Goal: Check status: Check status

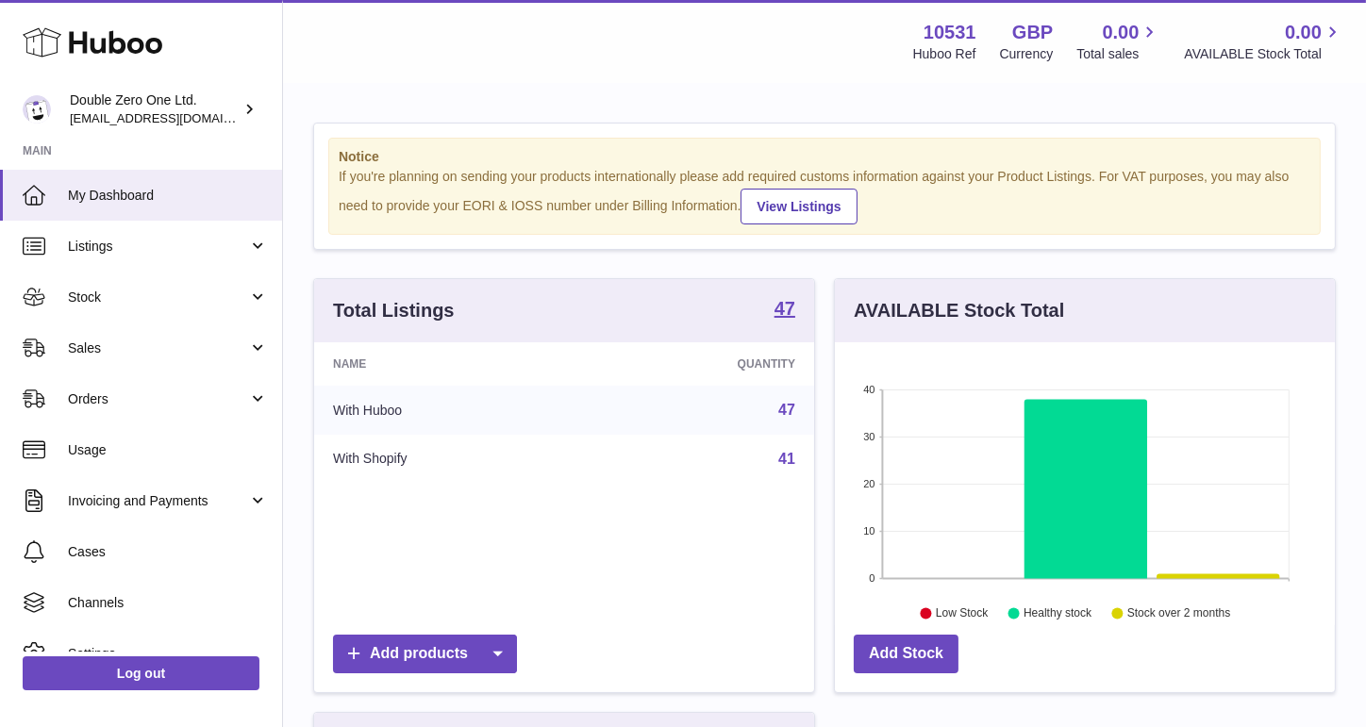
scroll to position [293, 500]
click at [125, 346] on span "Sales" at bounding box center [158, 349] width 180 height 18
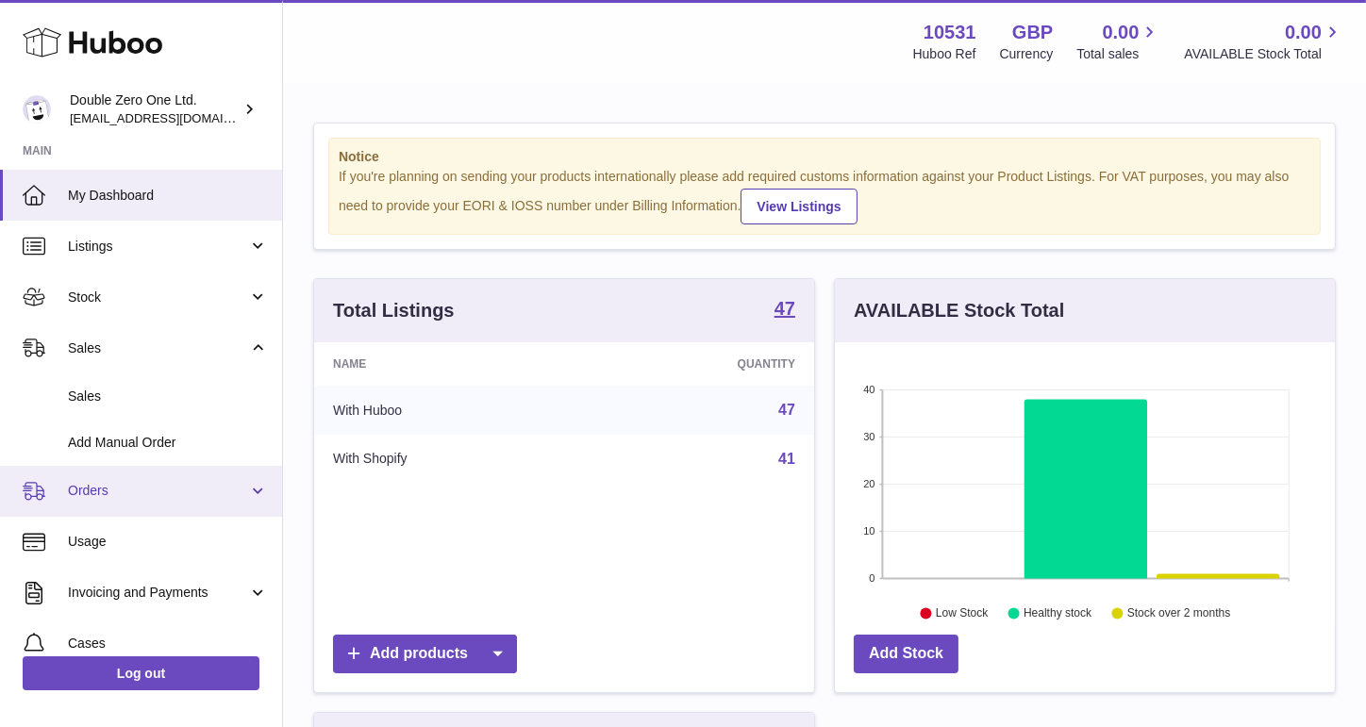
click at [99, 481] on link "Orders" at bounding box center [141, 491] width 282 height 51
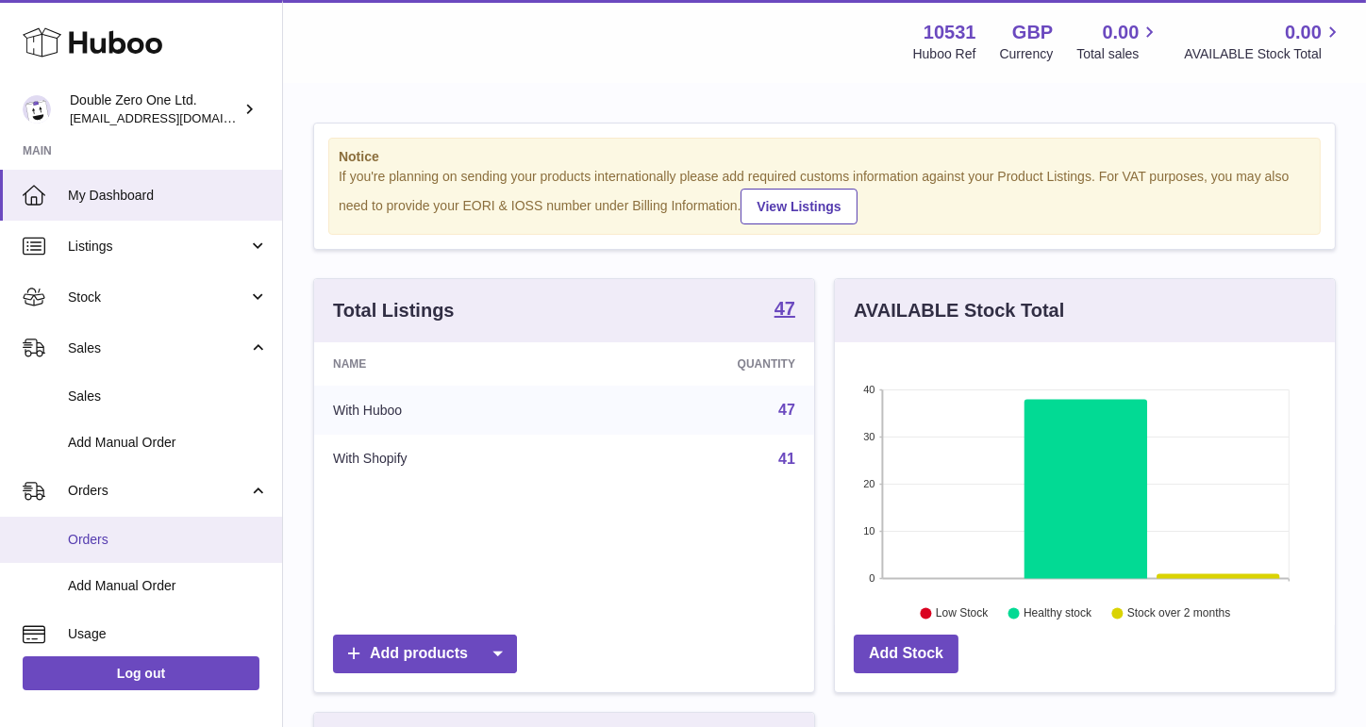
click at [127, 544] on span "Orders" at bounding box center [168, 540] width 200 height 18
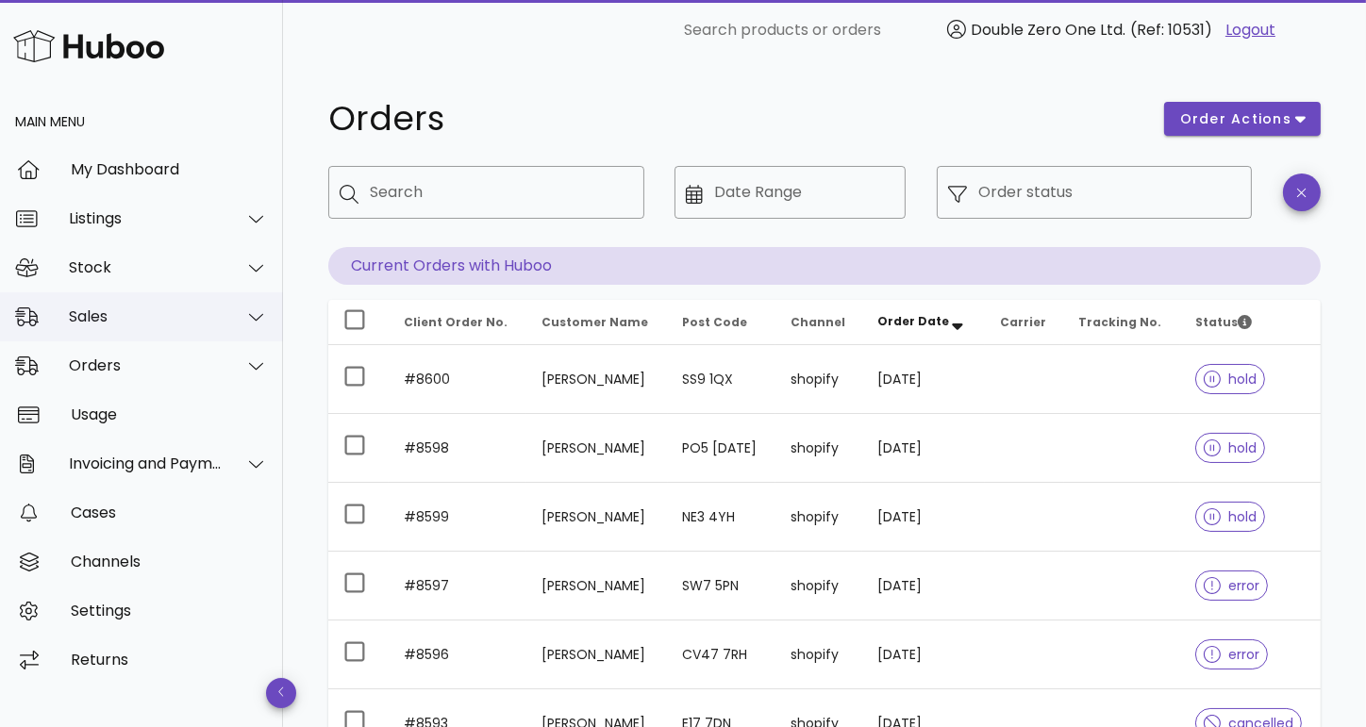
click at [94, 321] on div "Sales" at bounding box center [146, 317] width 154 height 18
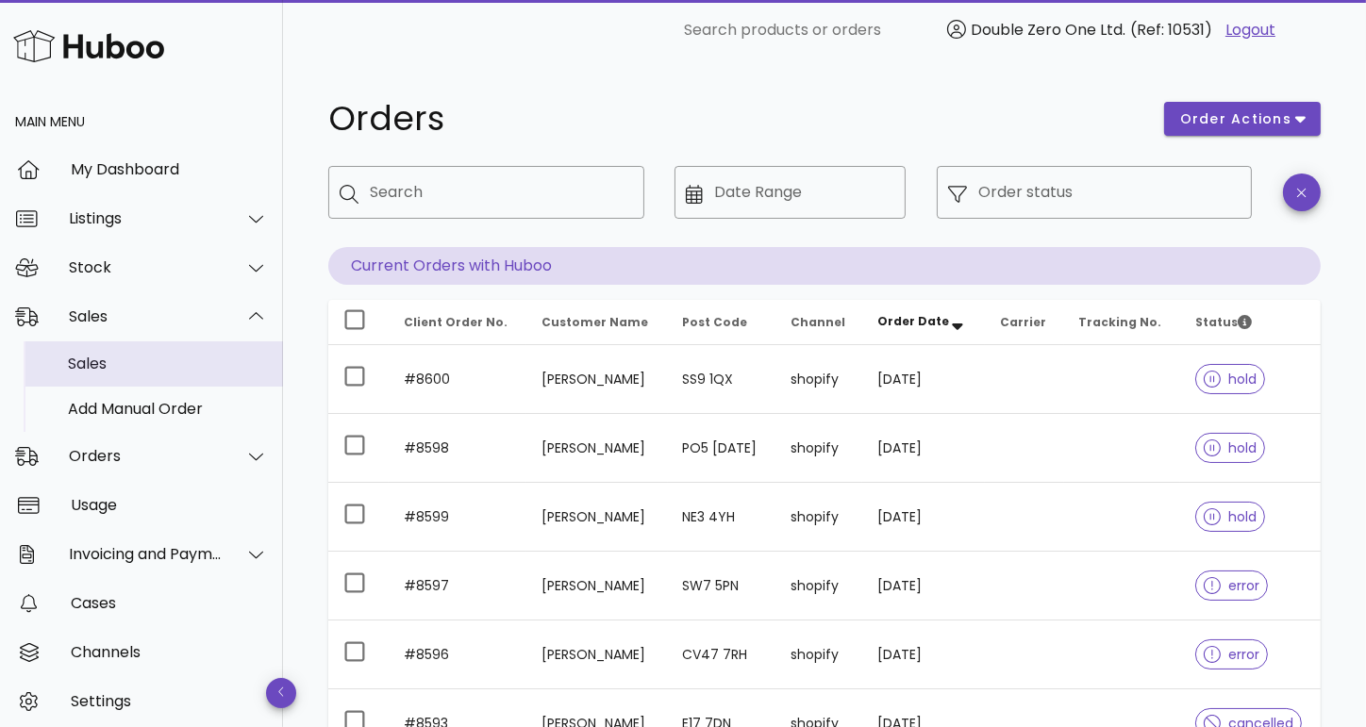
click at [76, 375] on div "Sales" at bounding box center [168, 363] width 200 height 41
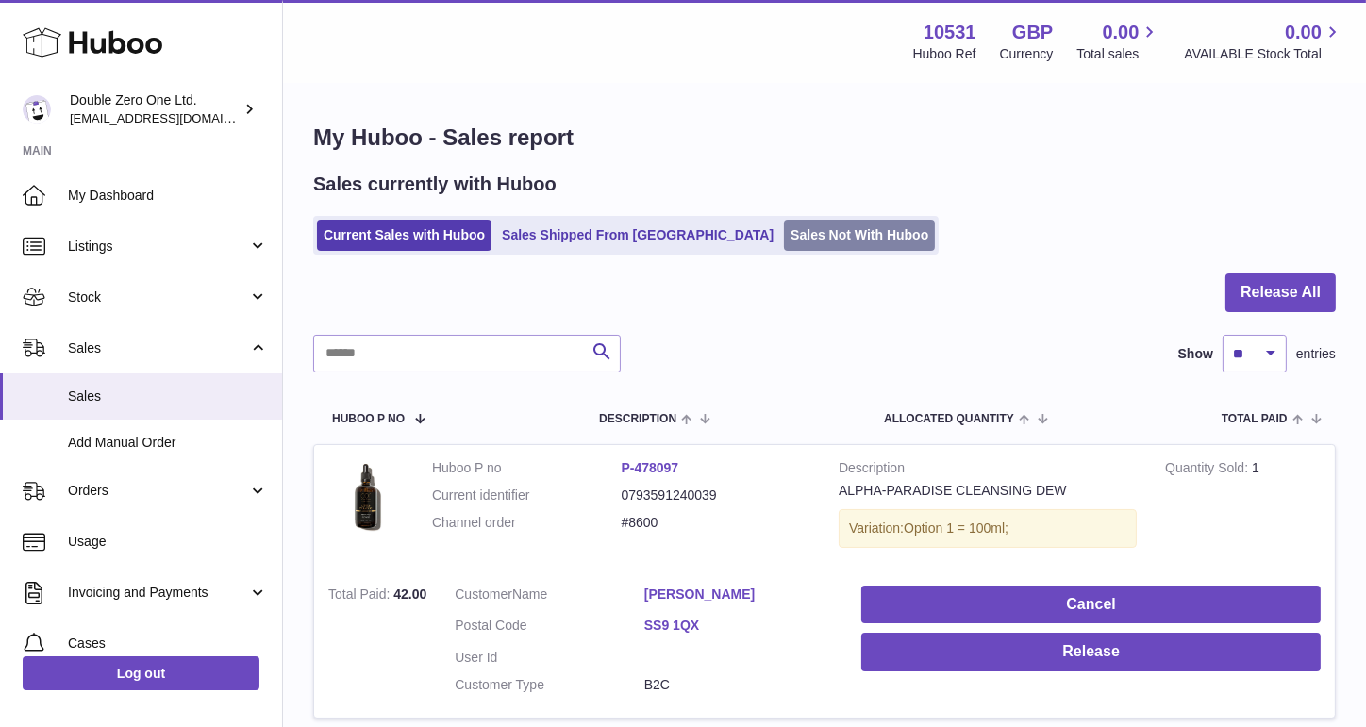
click at [787, 236] on link "Sales Not With Huboo" at bounding box center [859, 235] width 151 height 31
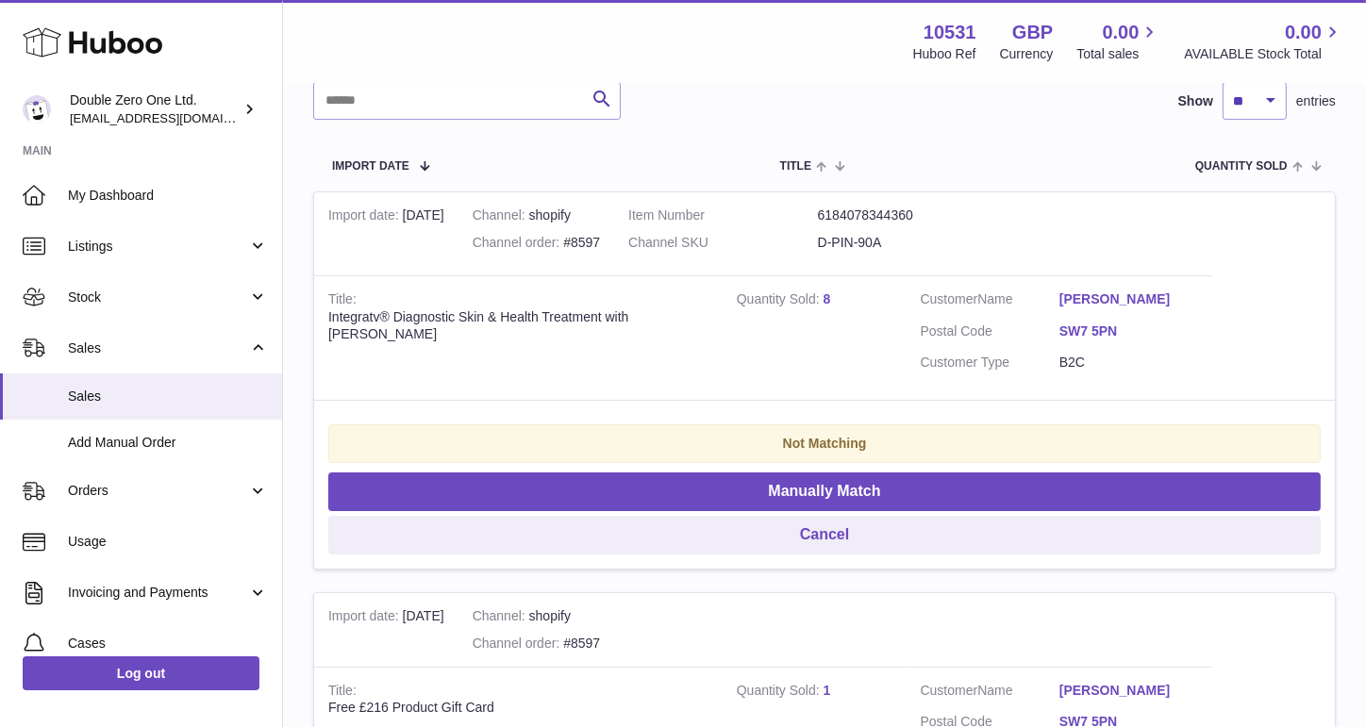
scroll to position [357, 0]
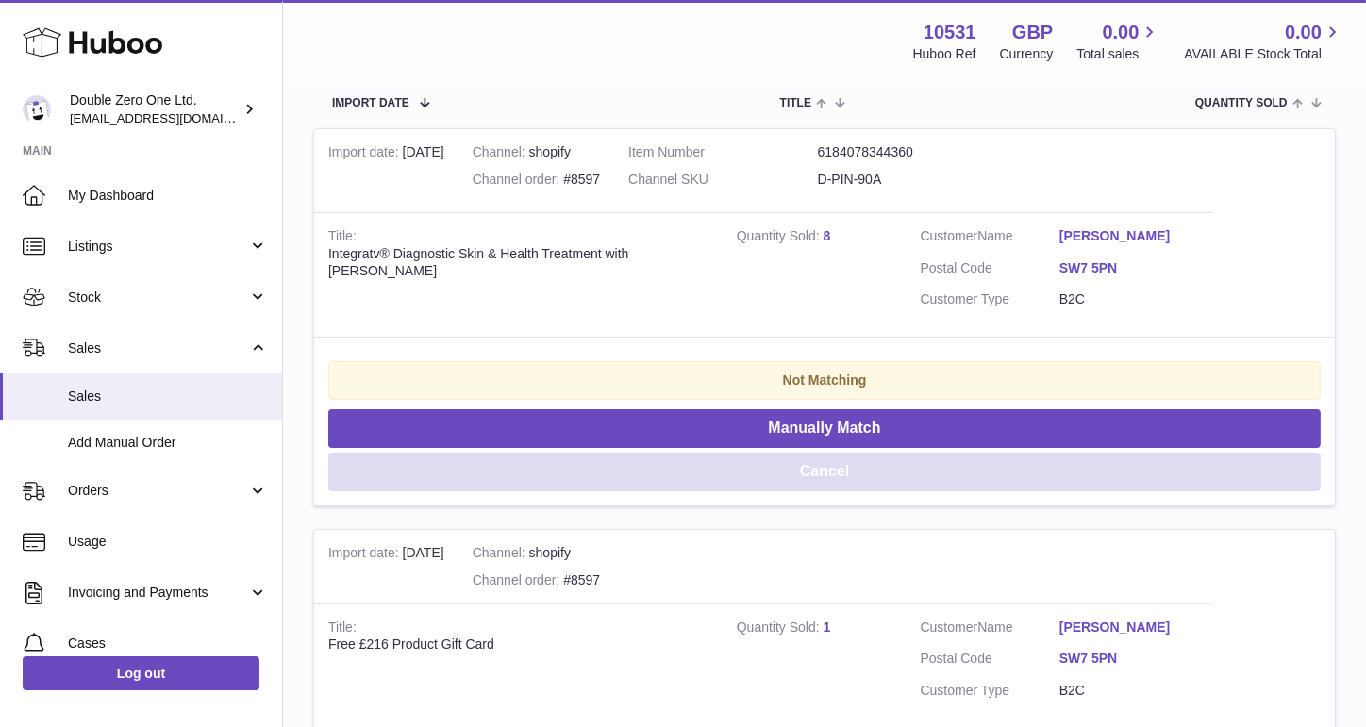
click at [771, 468] on button "Cancel" at bounding box center [824, 472] width 992 height 39
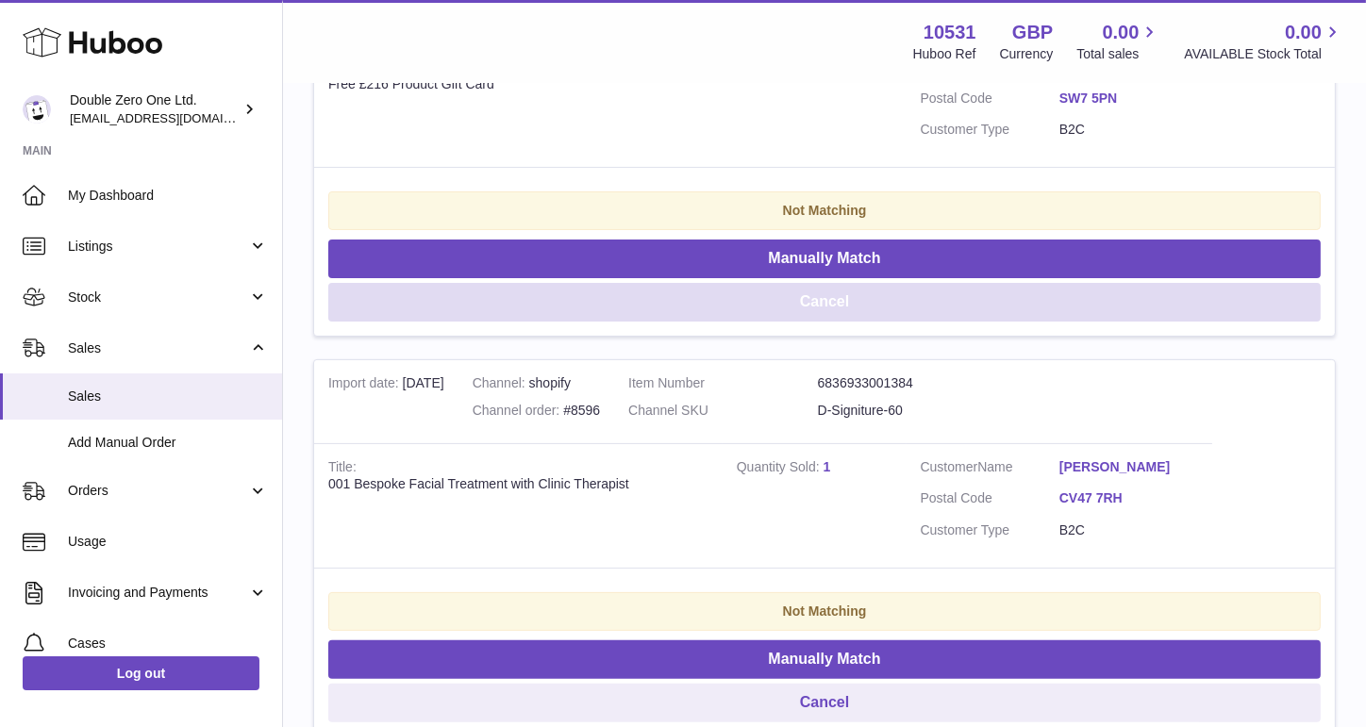
scroll to position [551, 0]
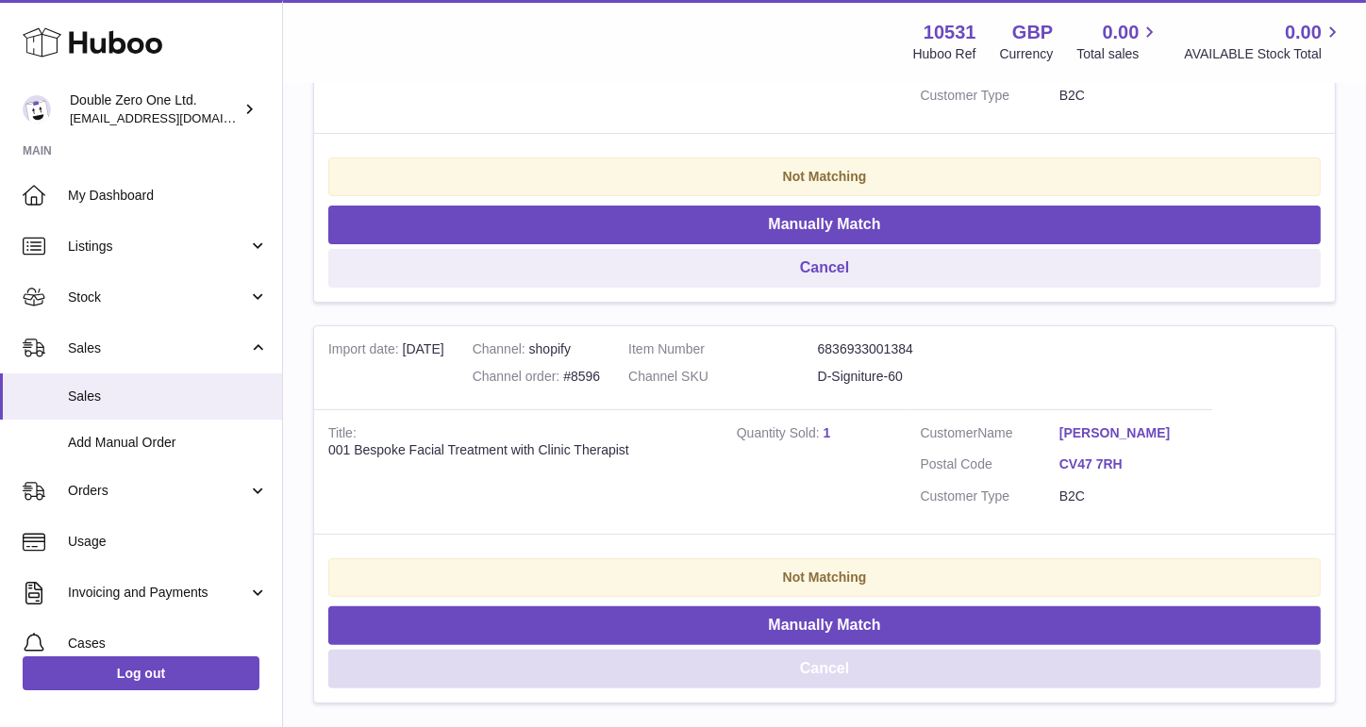
click at [706, 662] on button "Cancel" at bounding box center [824, 669] width 992 height 39
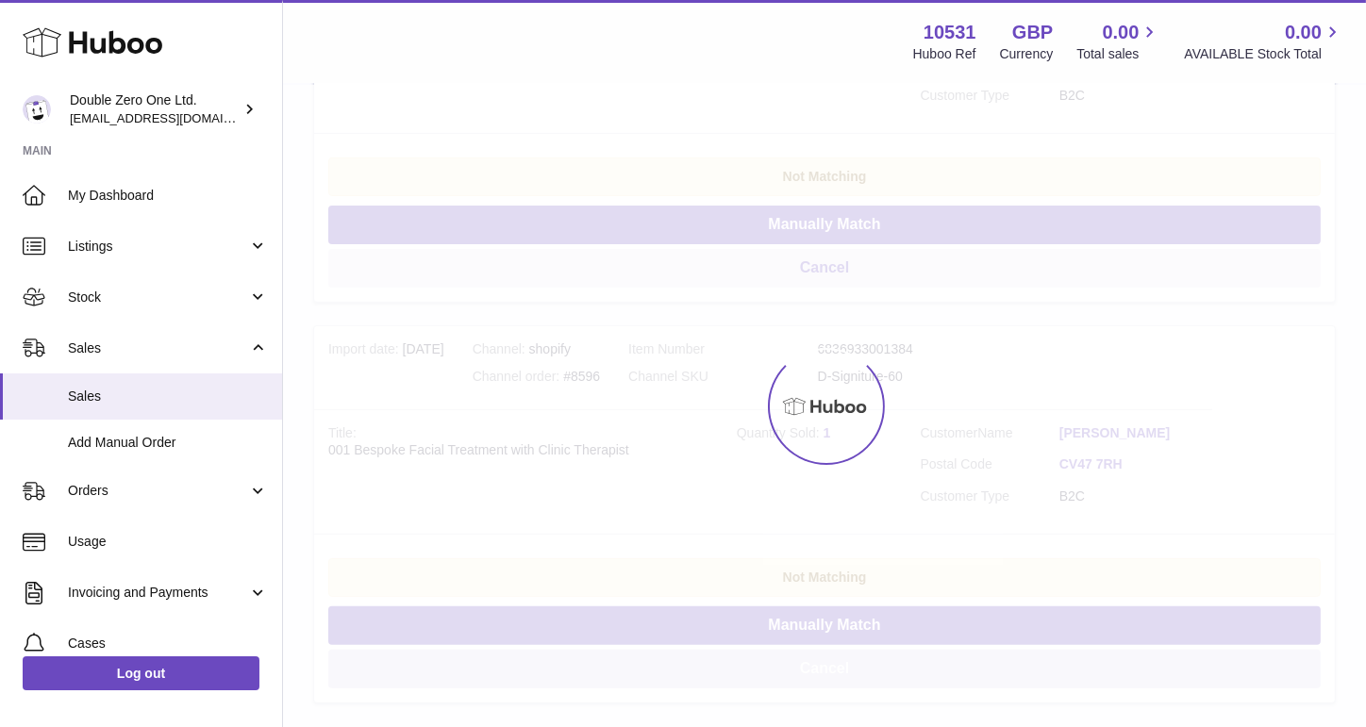
scroll to position [295, 0]
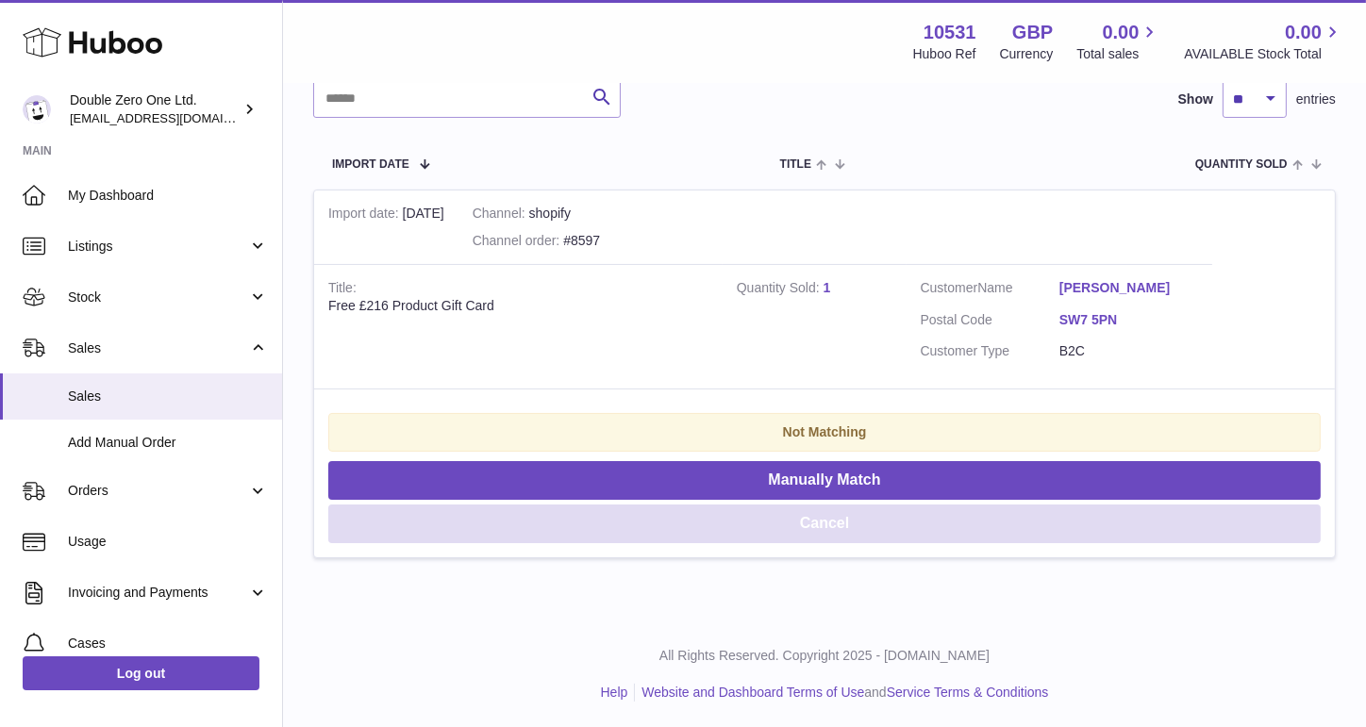
click at [391, 522] on button "Cancel" at bounding box center [824, 524] width 992 height 39
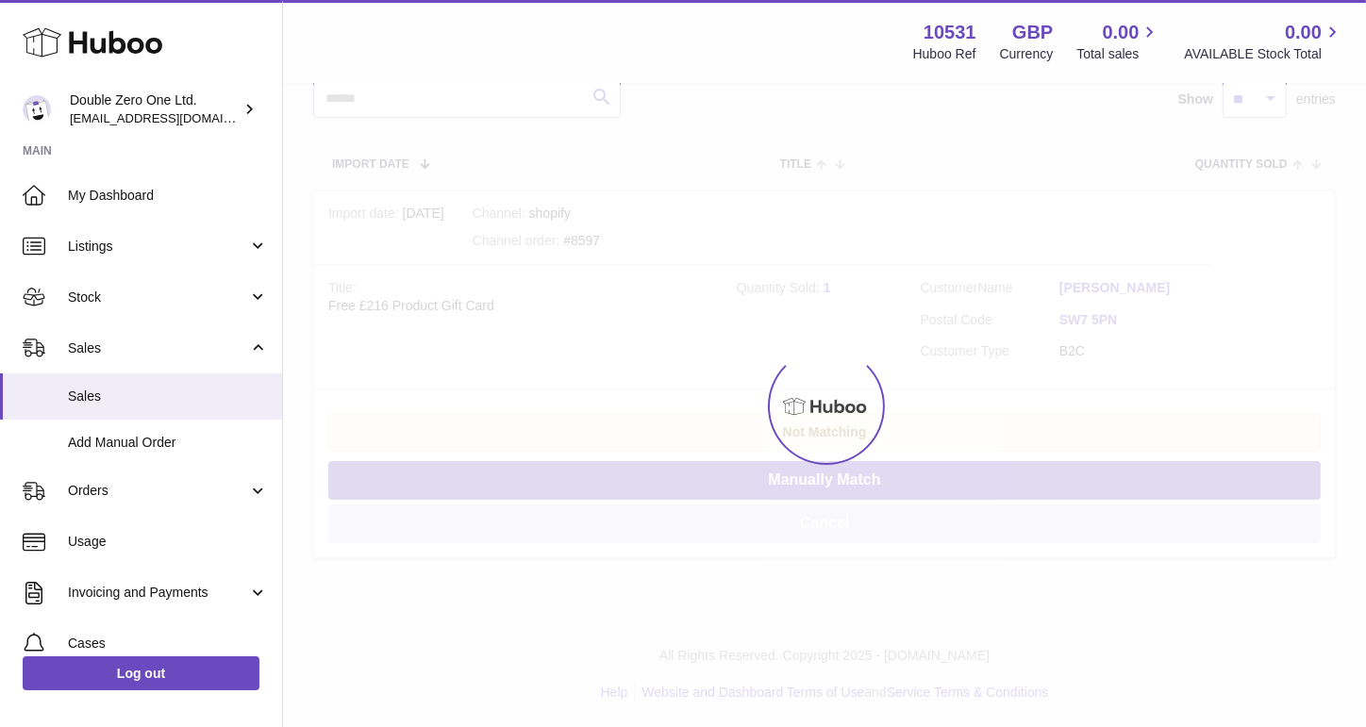
scroll to position [0, 0]
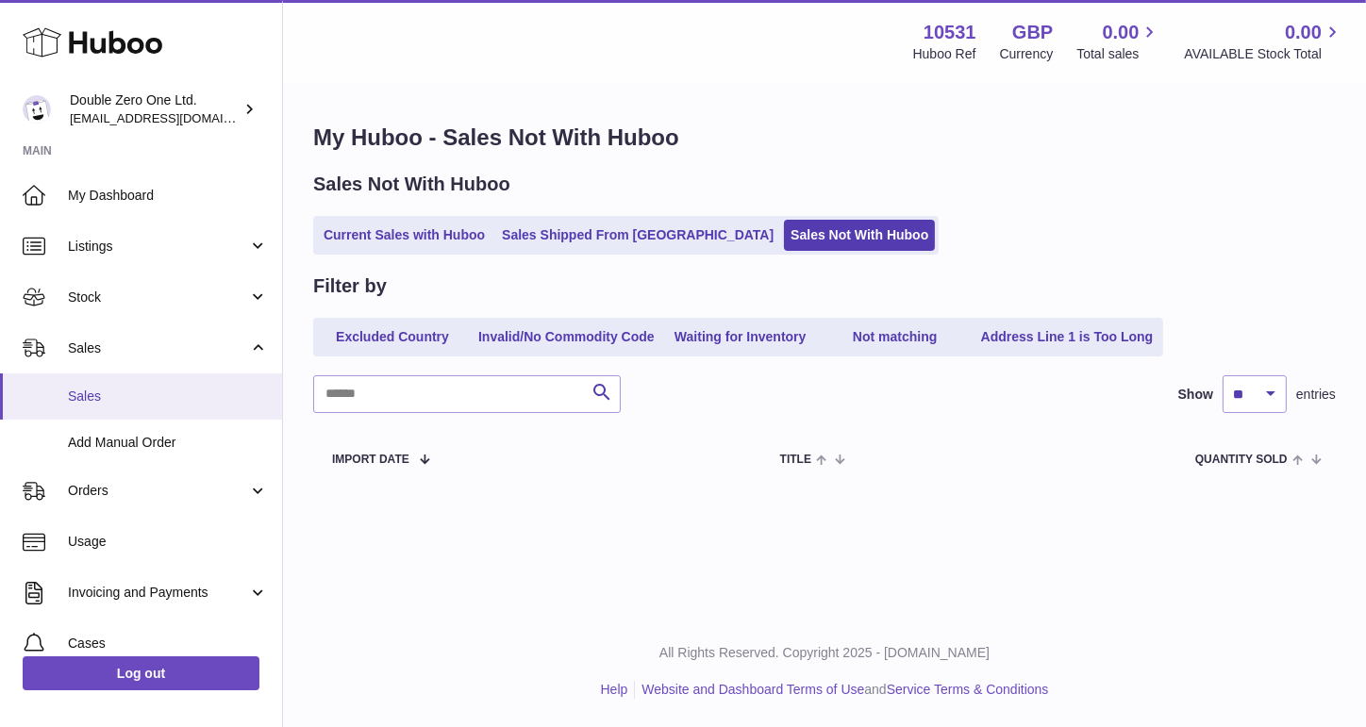
click at [88, 392] on span "Sales" at bounding box center [168, 397] width 200 height 18
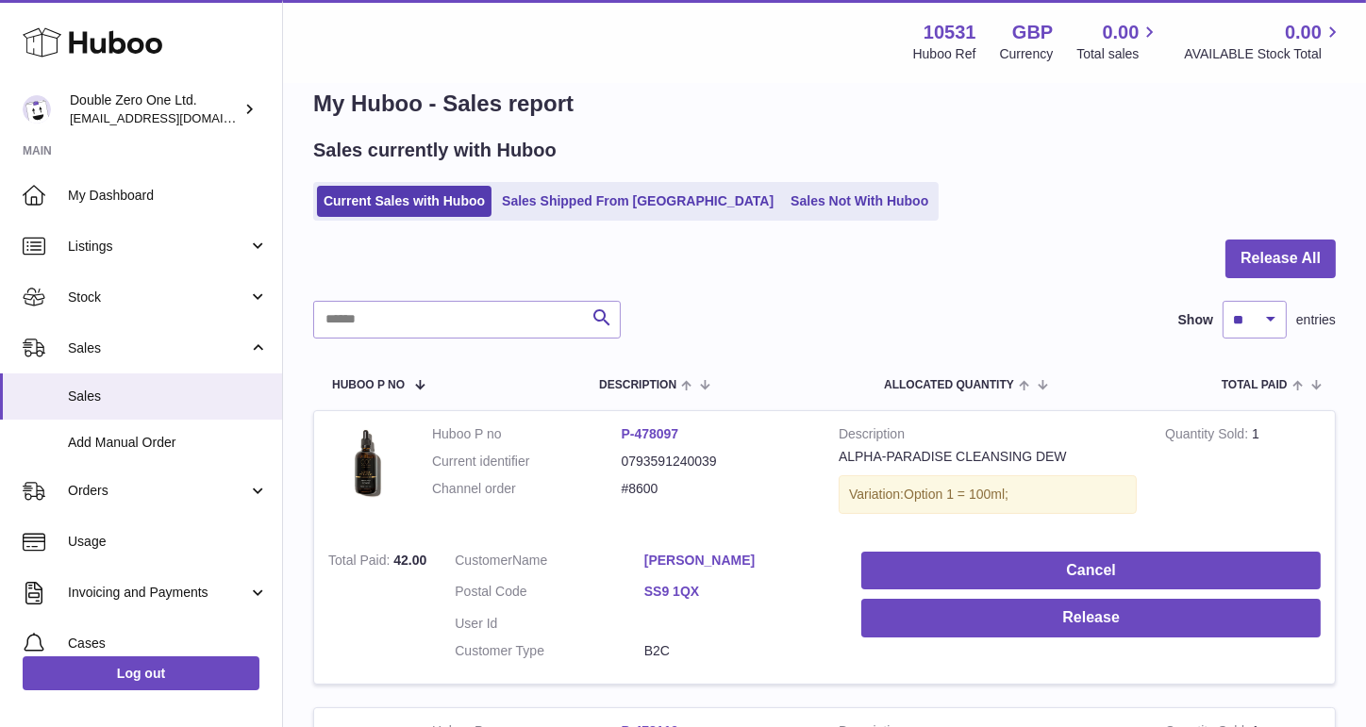
scroll to position [43, 0]
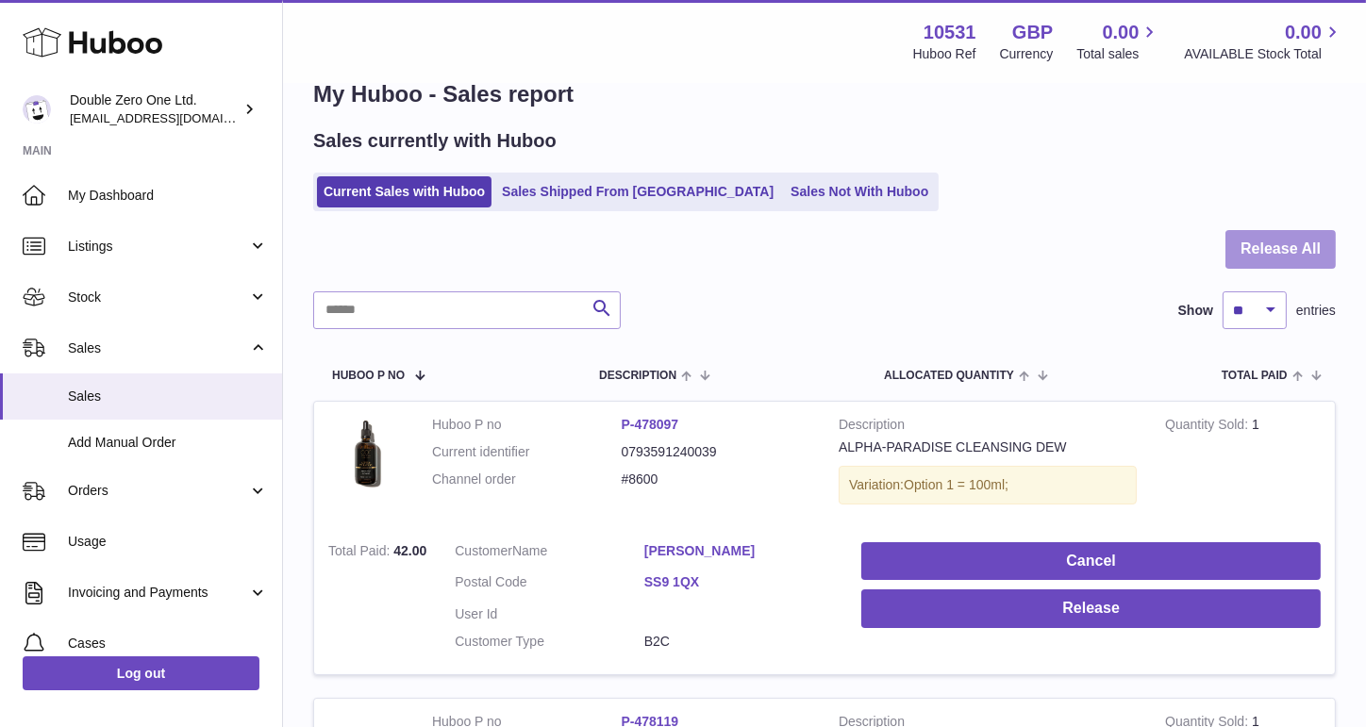
click at [1254, 246] on button "Release All" at bounding box center [1280, 249] width 110 height 39
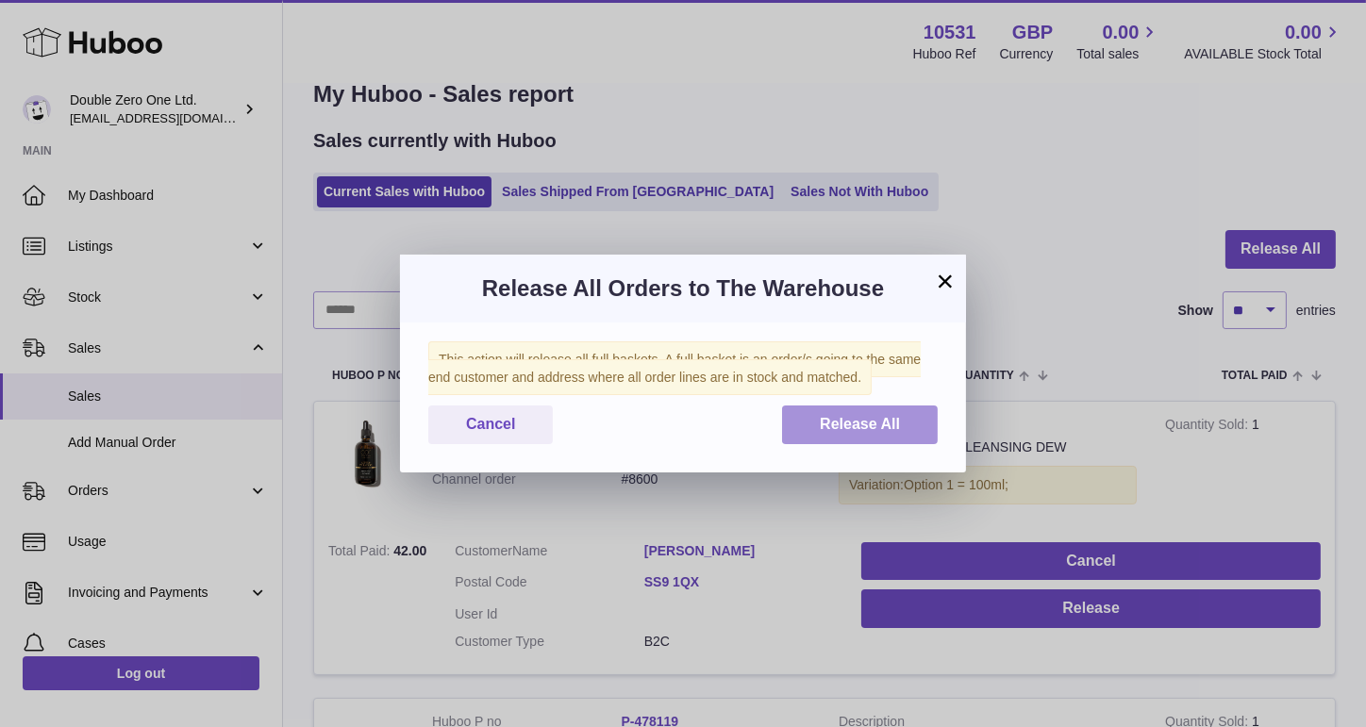
click at [900, 420] on span "Release All" at bounding box center [860, 424] width 80 height 16
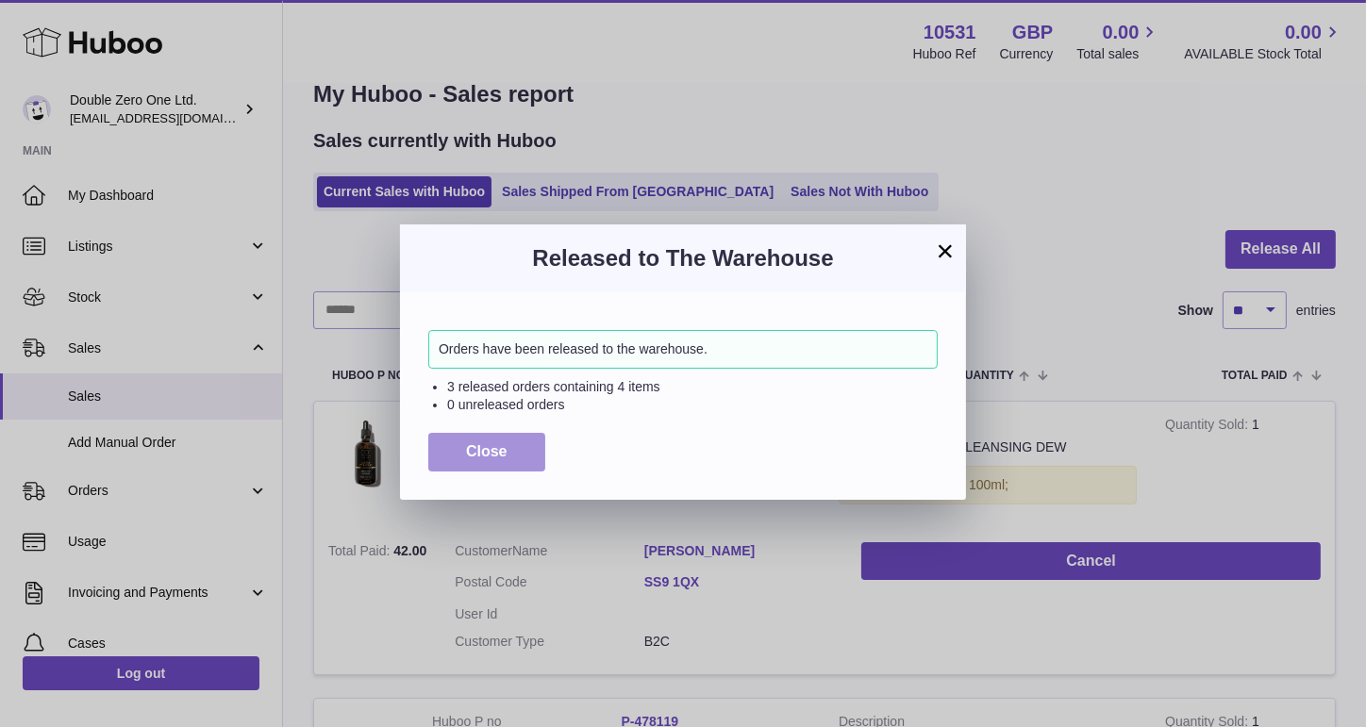
click at [530, 450] on button "Close" at bounding box center [486, 452] width 117 height 39
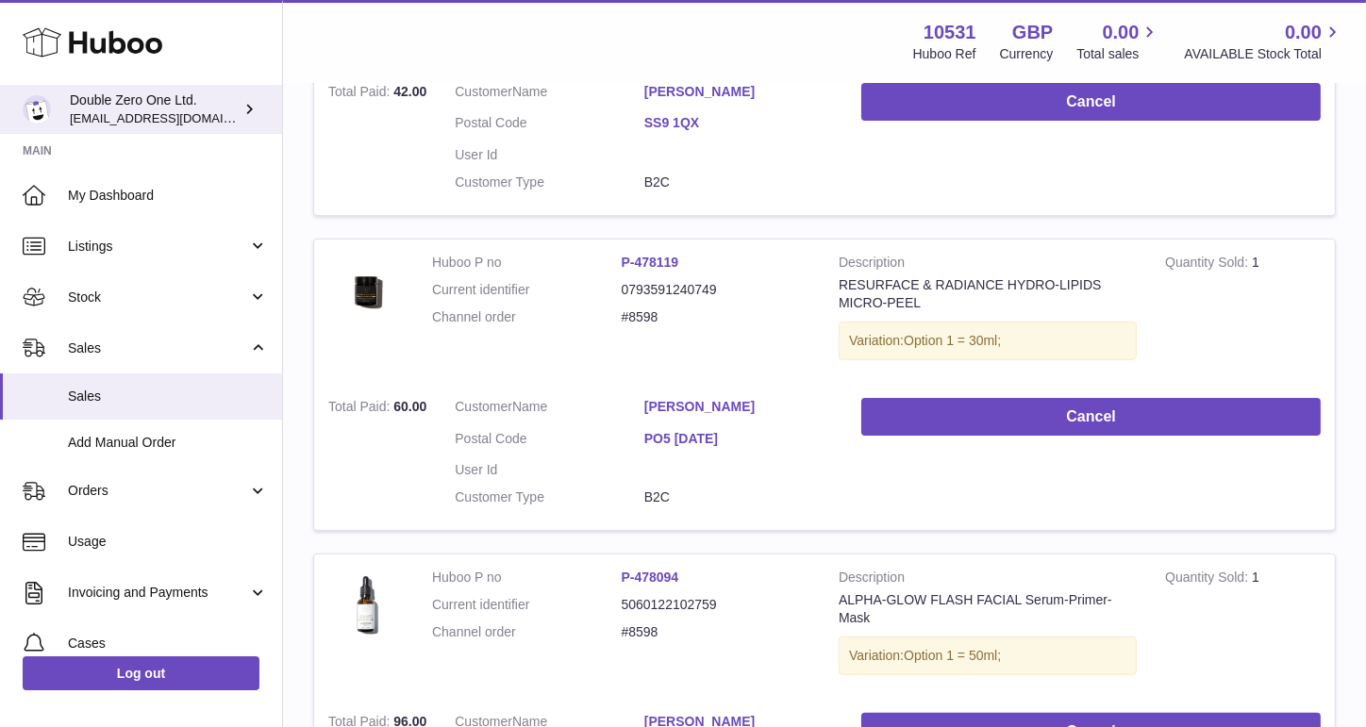
scroll to position [536, 0]
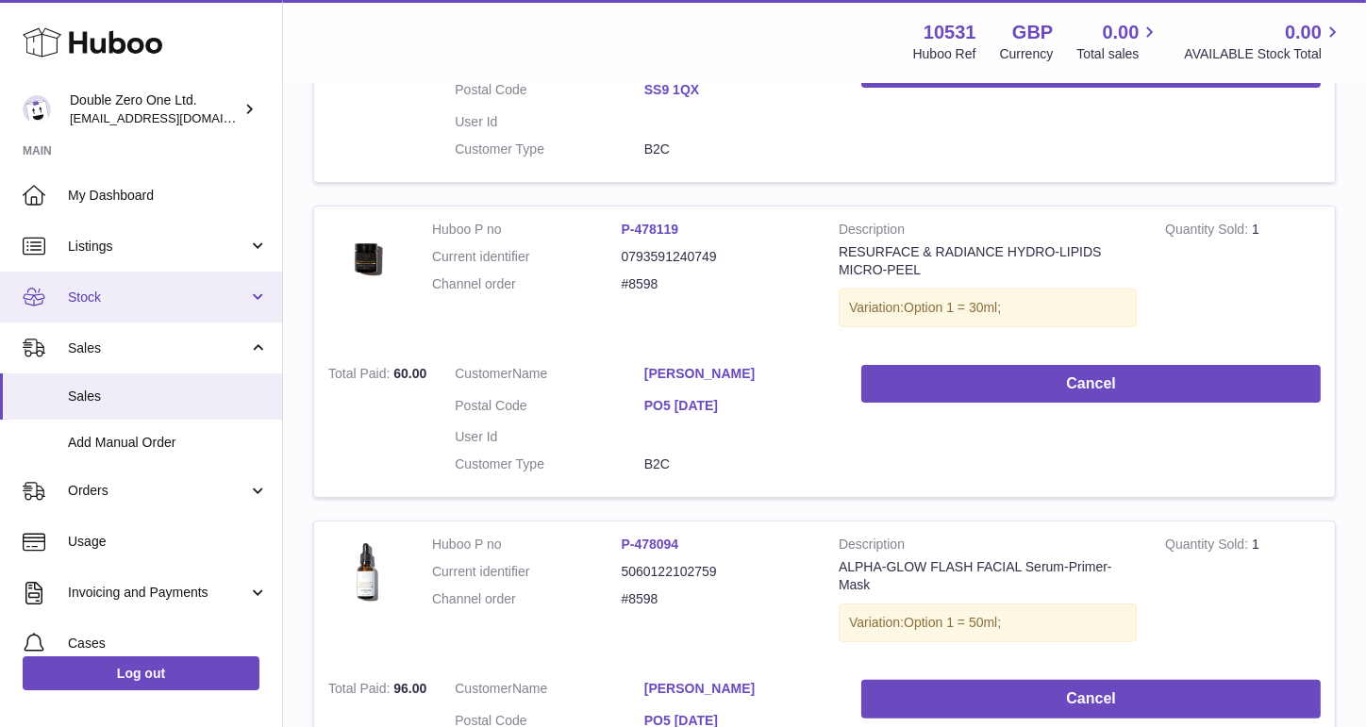
click at [145, 309] on link "Stock" at bounding box center [141, 297] width 282 height 51
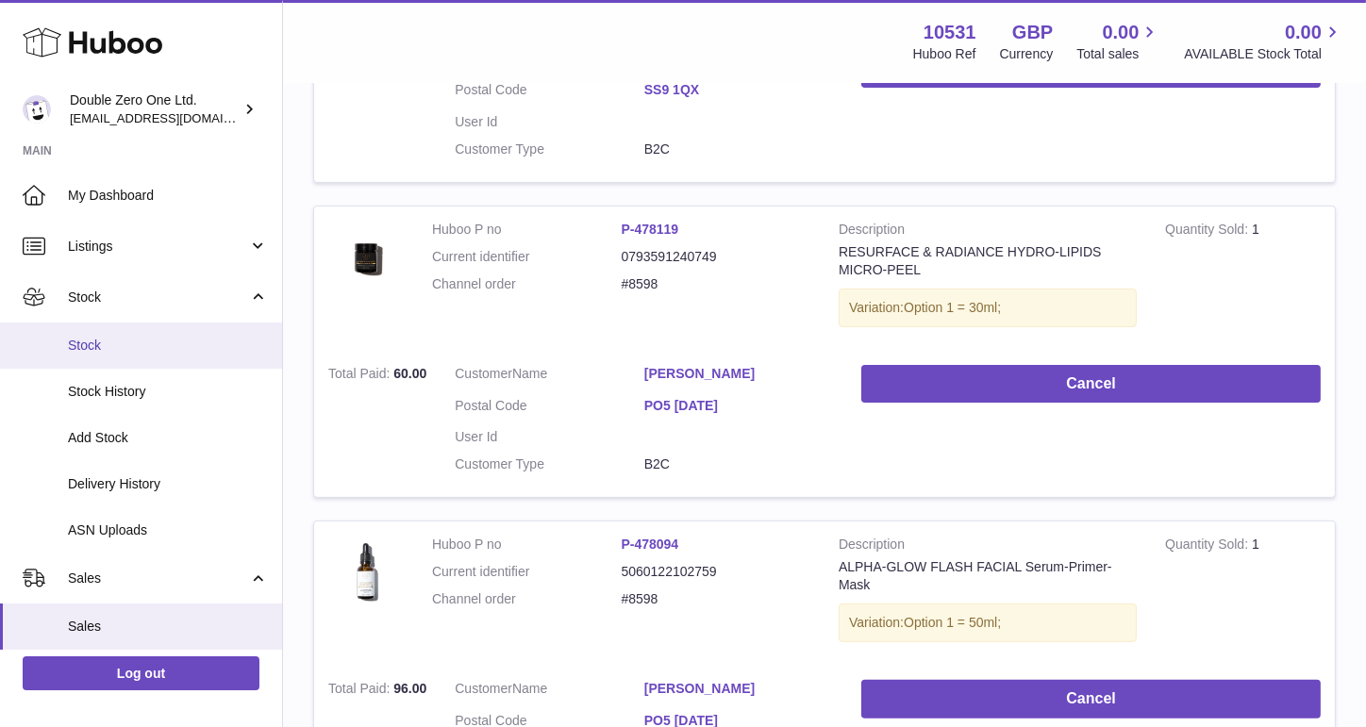
click at [154, 358] on link "Stock" at bounding box center [141, 346] width 282 height 46
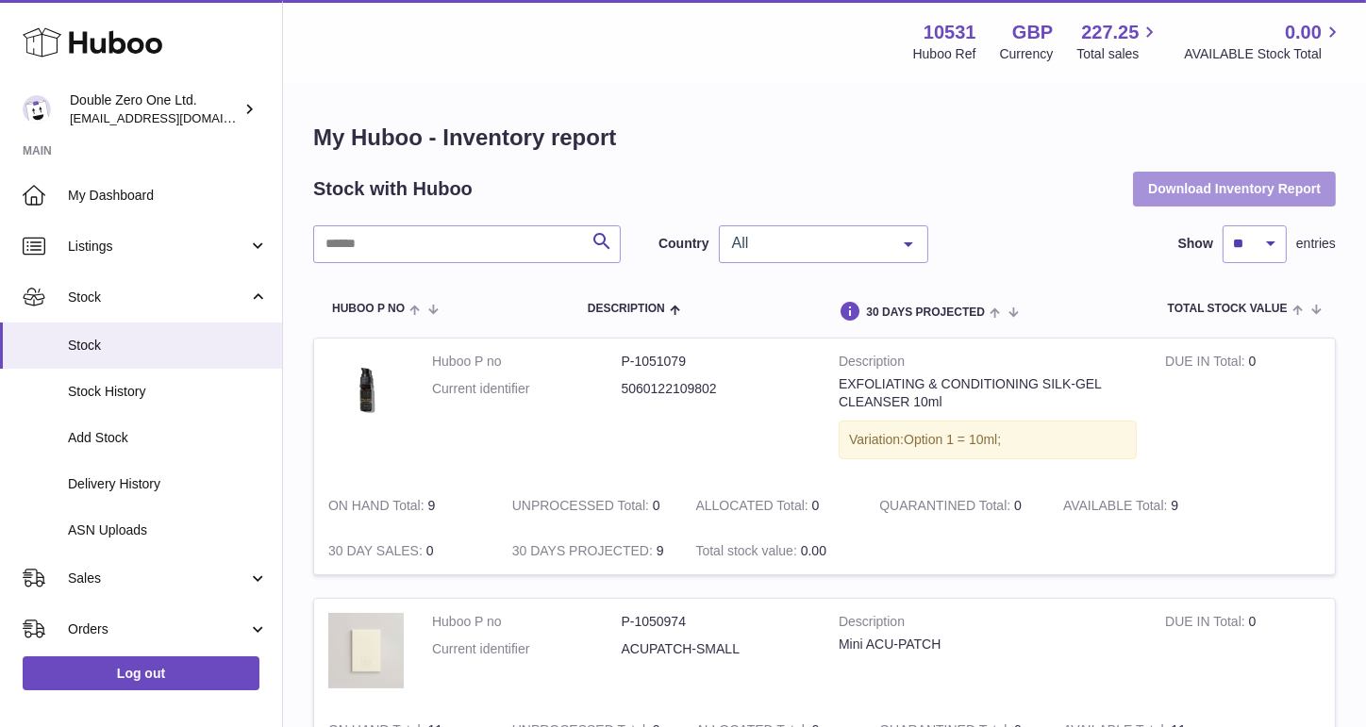
click at [1232, 184] on button "Download Inventory Report" at bounding box center [1234, 189] width 203 height 34
click at [572, 175] on div "Stock with Huboo Download Inventory Report" at bounding box center [824, 189] width 1023 height 34
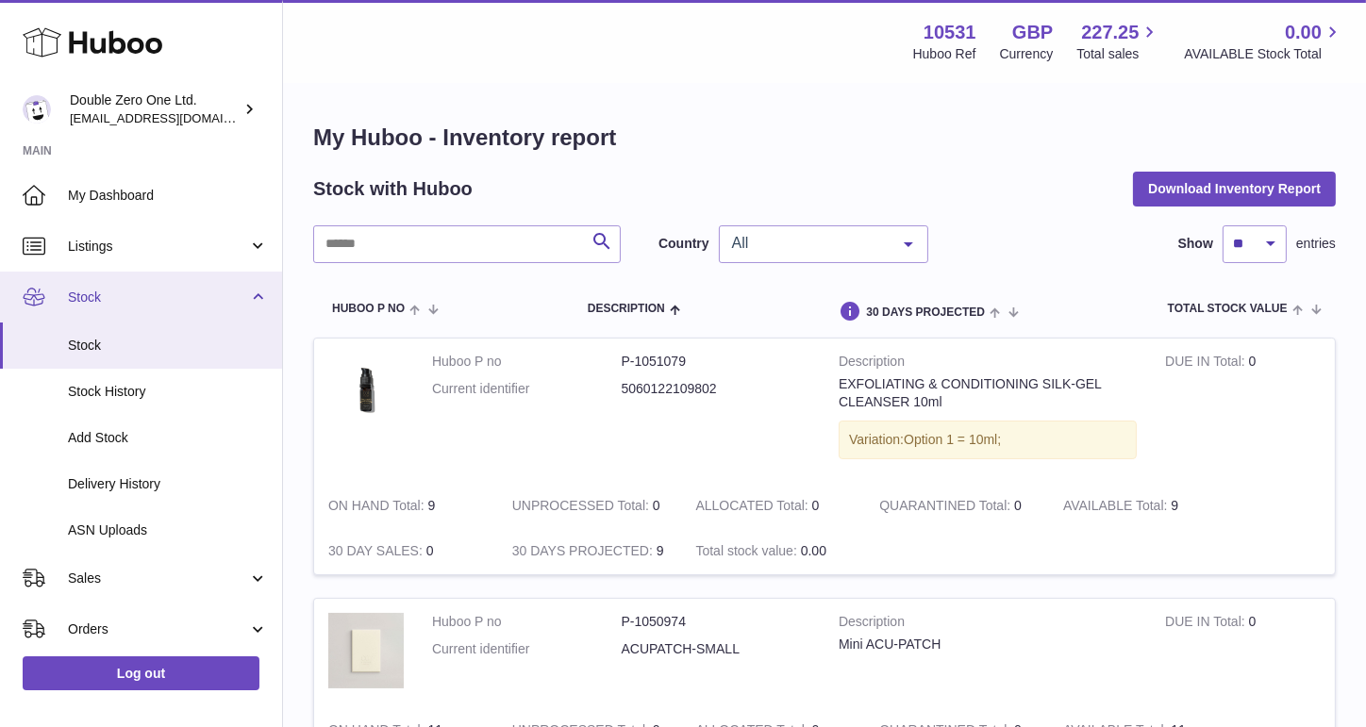
click at [138, 305] on span "Stock" at bounding box center [158, 298] width 180 height 18
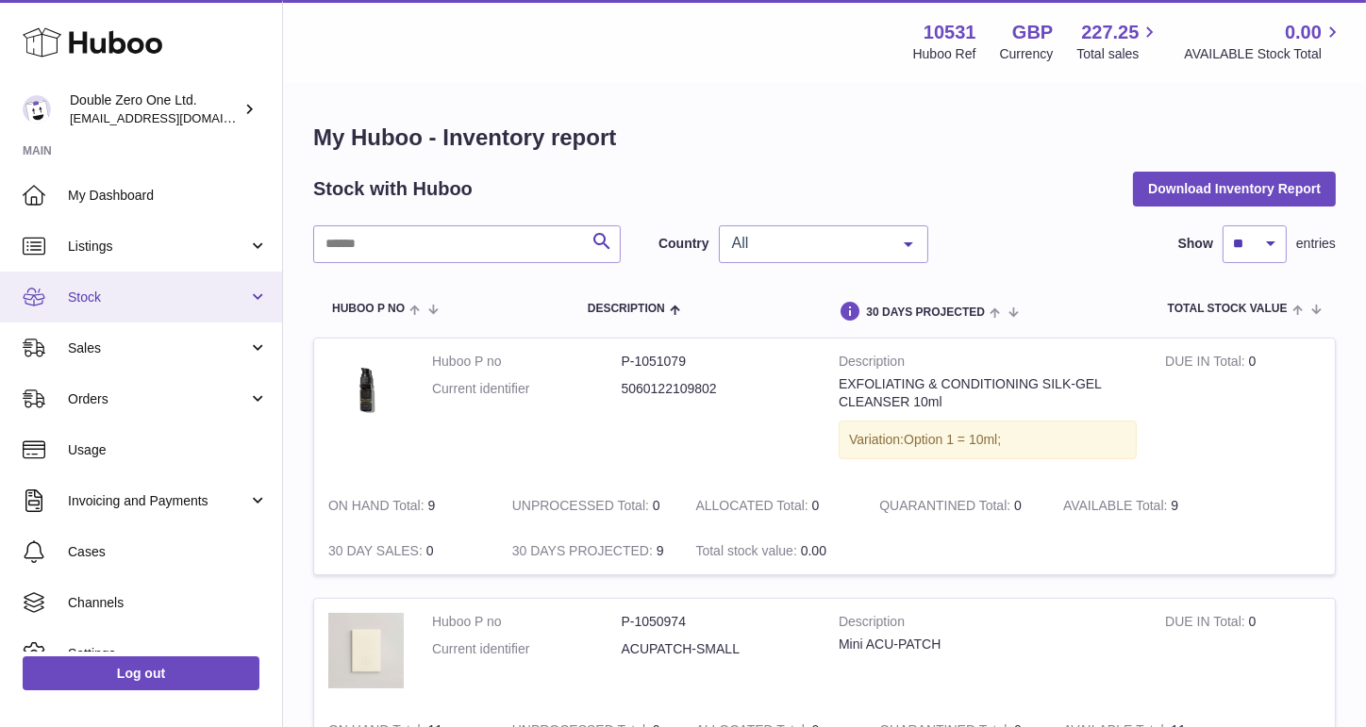
click at [136, 282] on link "Stock" at bounding box center [141, 297] width 282 height 51
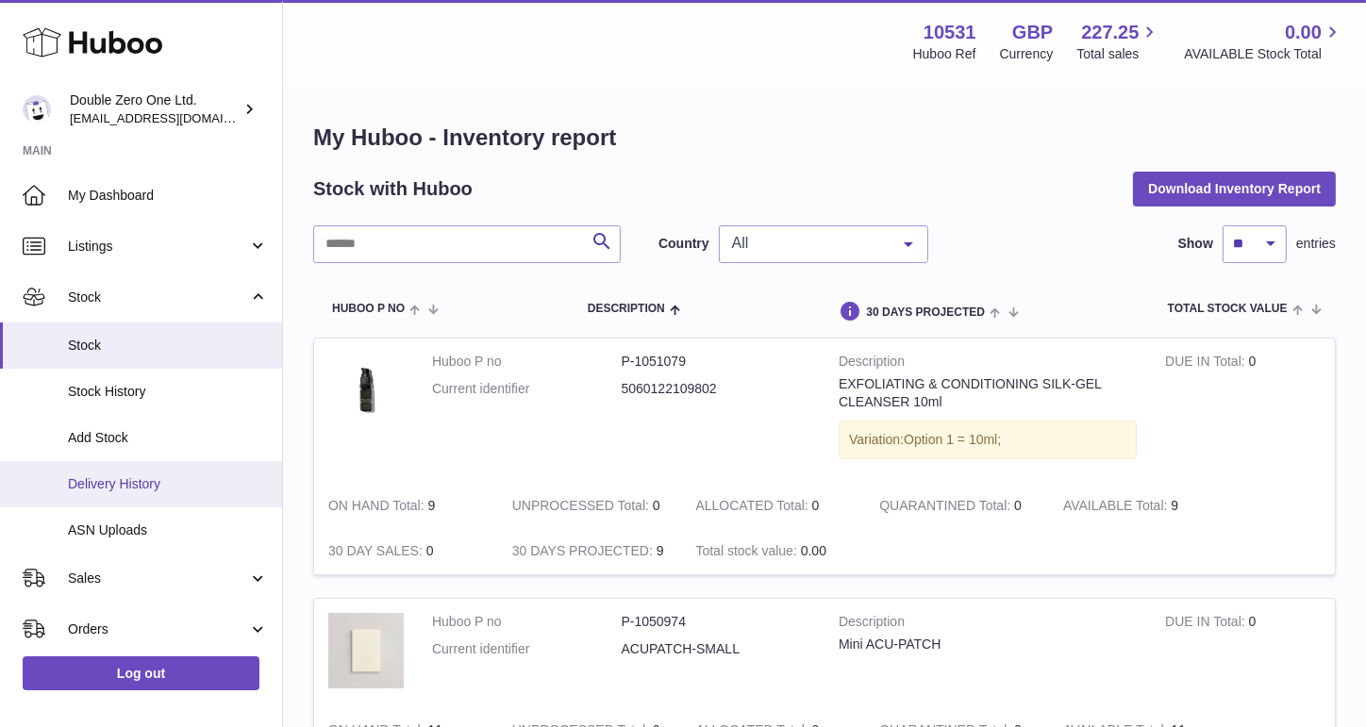
click at [149, 479] on span "Delivery History" at bounding box center [168, 484] width 200 height 18
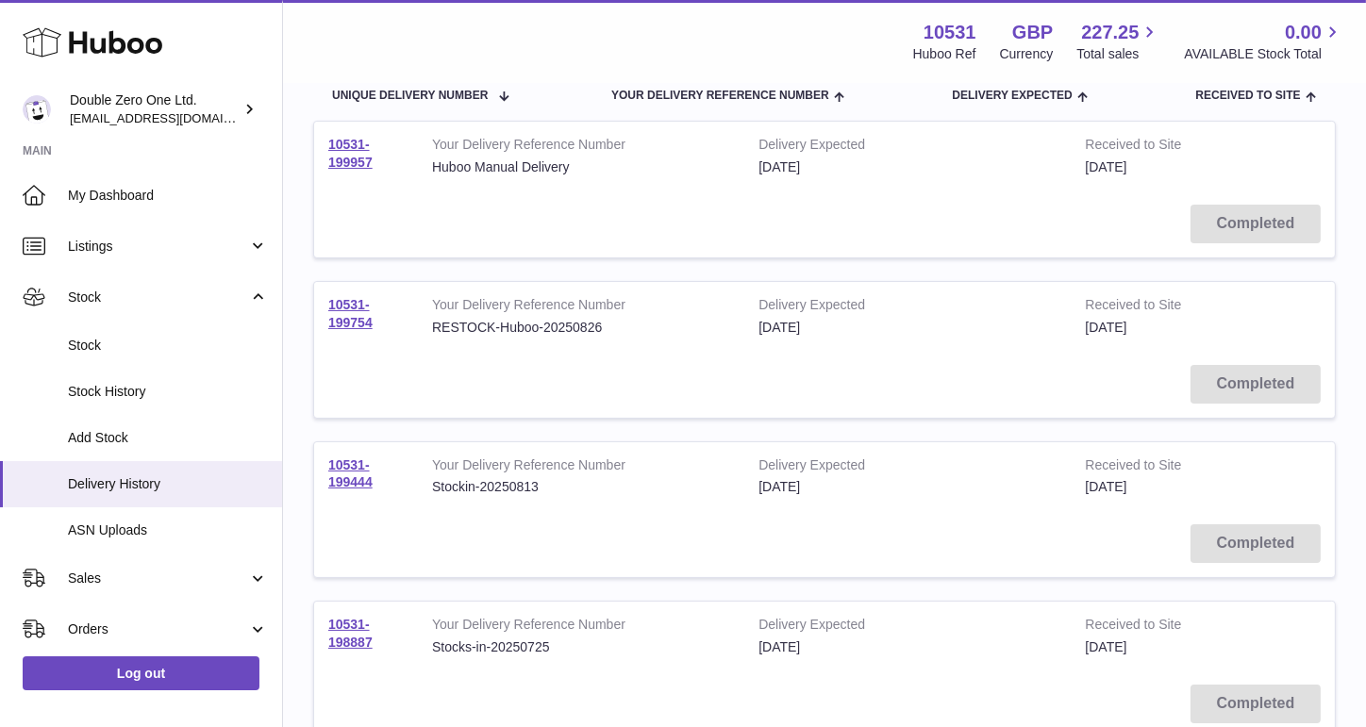
scroll to position [226, 0]
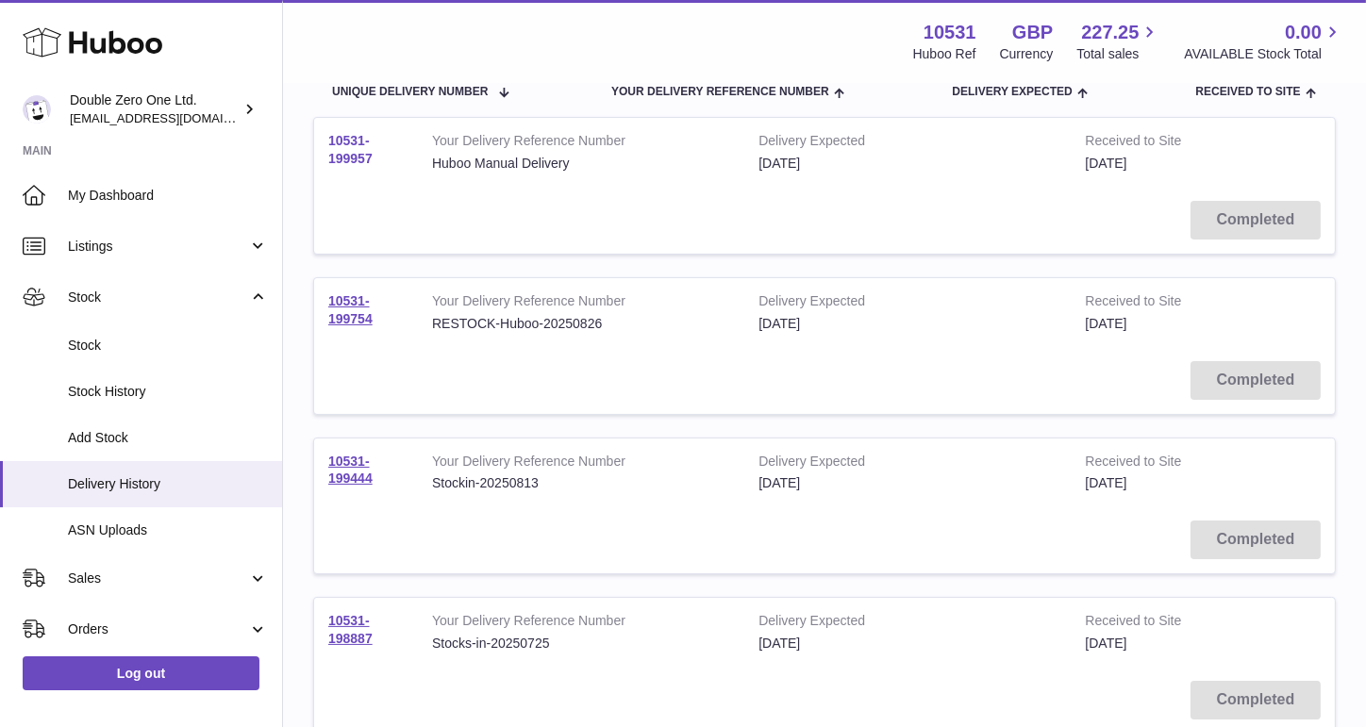
click at [346, 154] on link "10531-199957" at bounding box center [350, 149] width 44 height 33
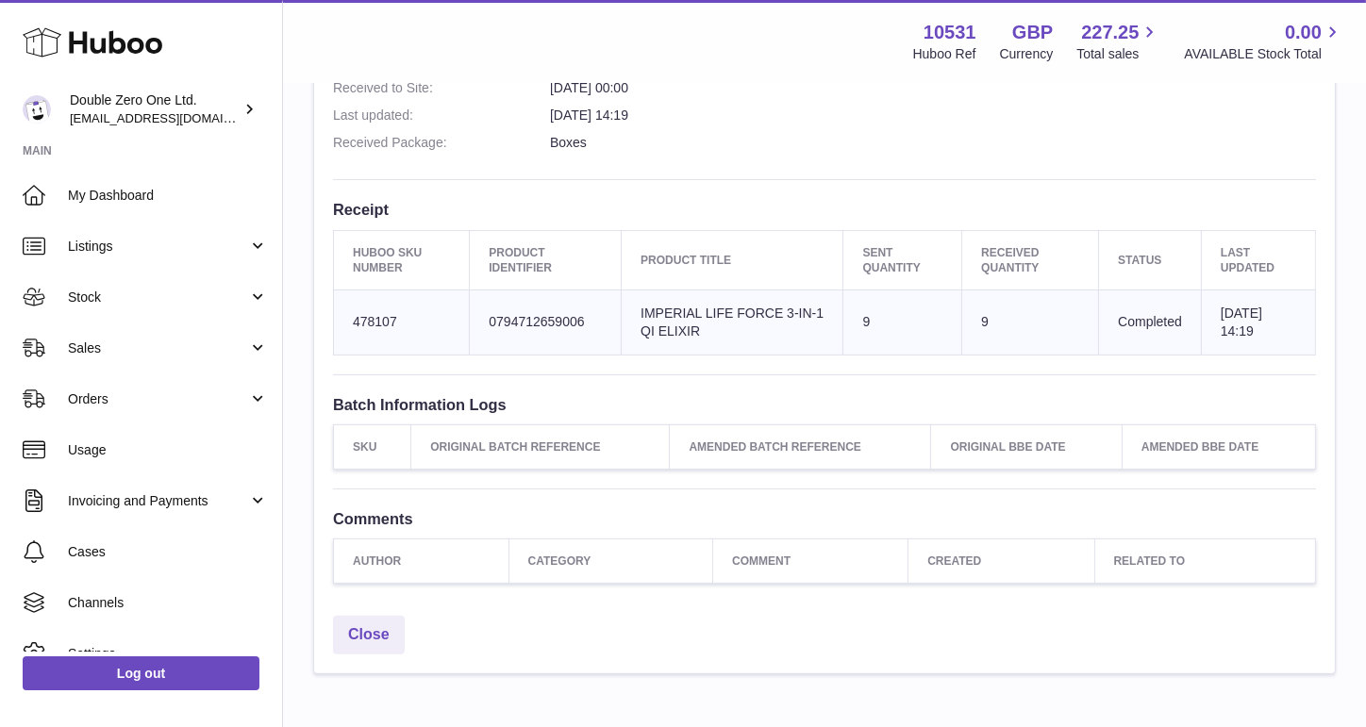
scroll to position [634, 0]
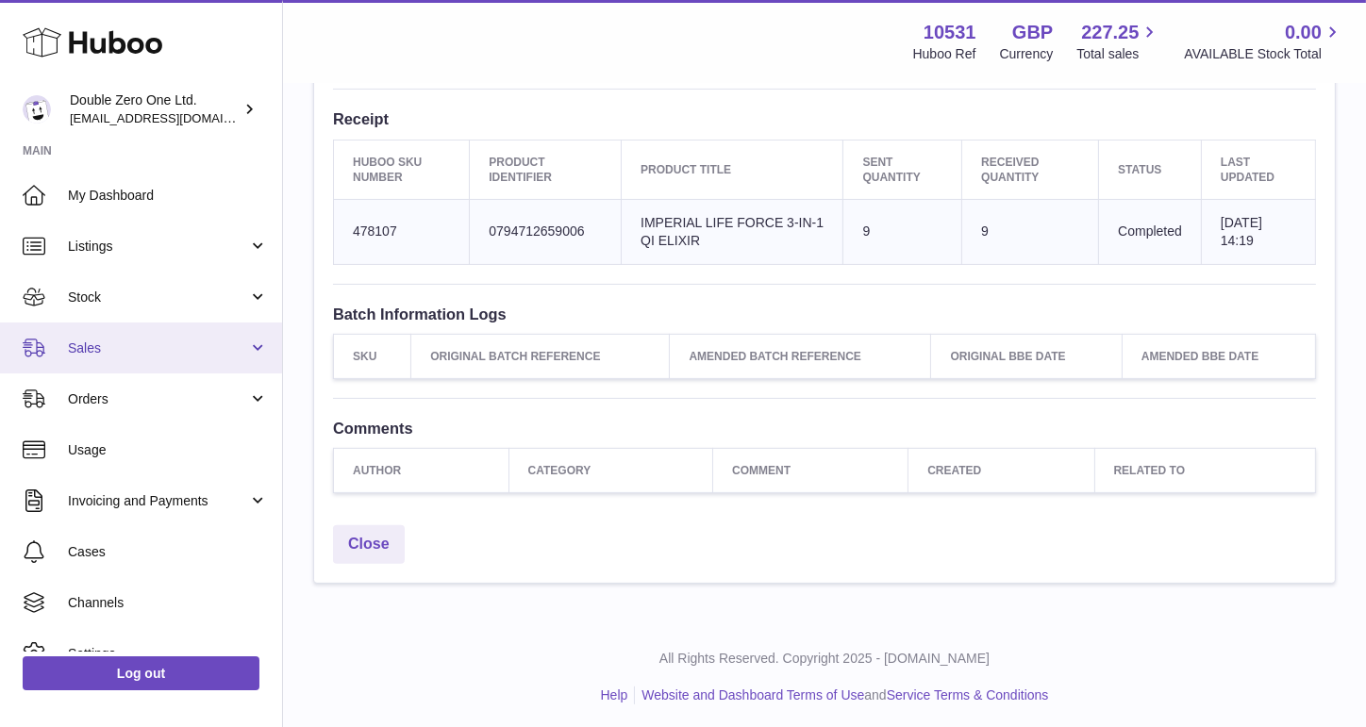
click at [90, 343] on span "Sales" at bounding box center [158, 349] width 180 height 18
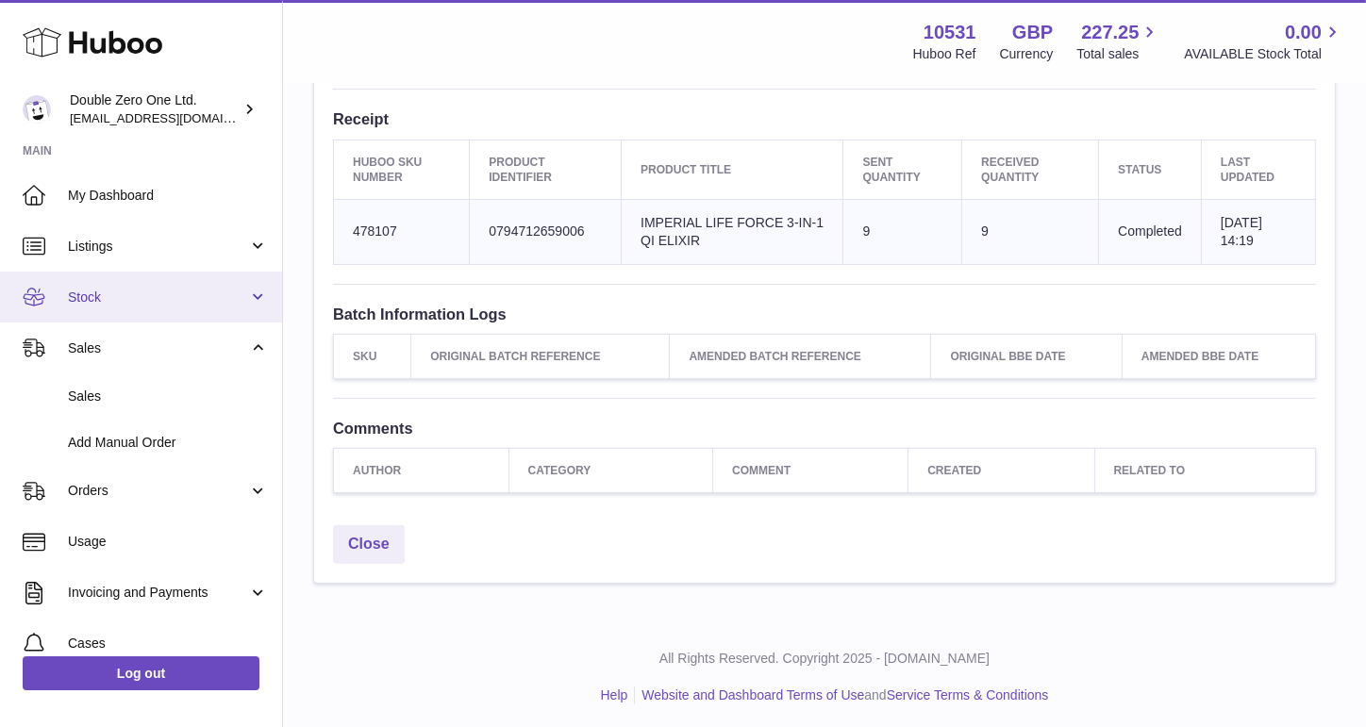
click at [118, 302] on span "Stock" at bounding box center [158, 298] width 180 height 18
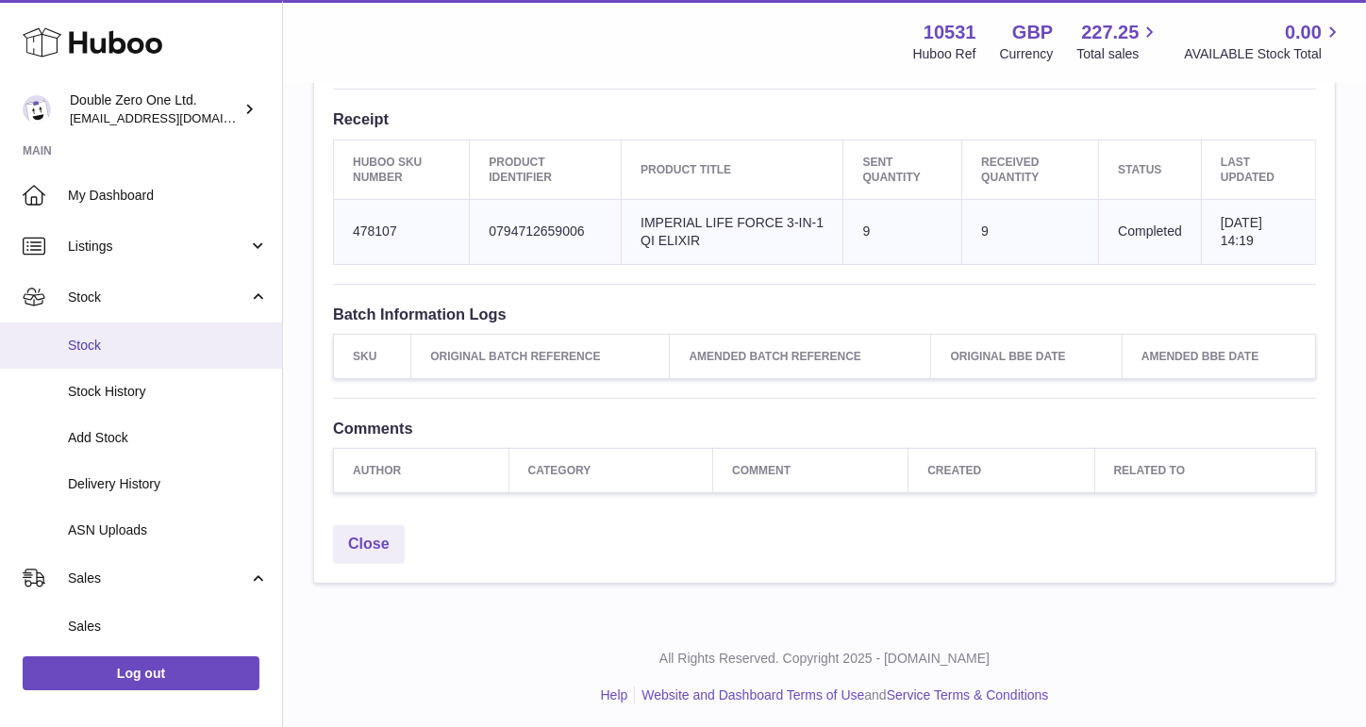
click at [118, 350] on span "Stock" at bounding box center [168, 346] width 200 height 18
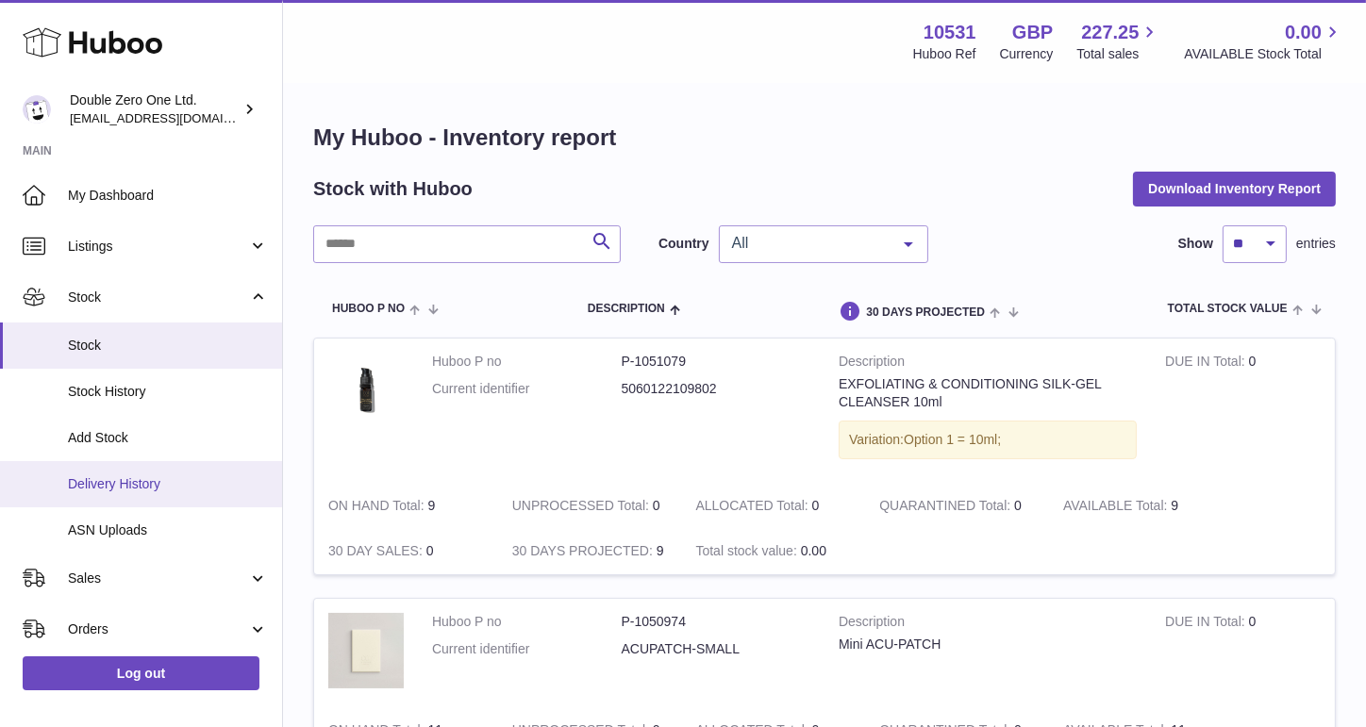
click at [143, 474] on link "Delivery History" at bounding box center [141, 484] width 282 height 46
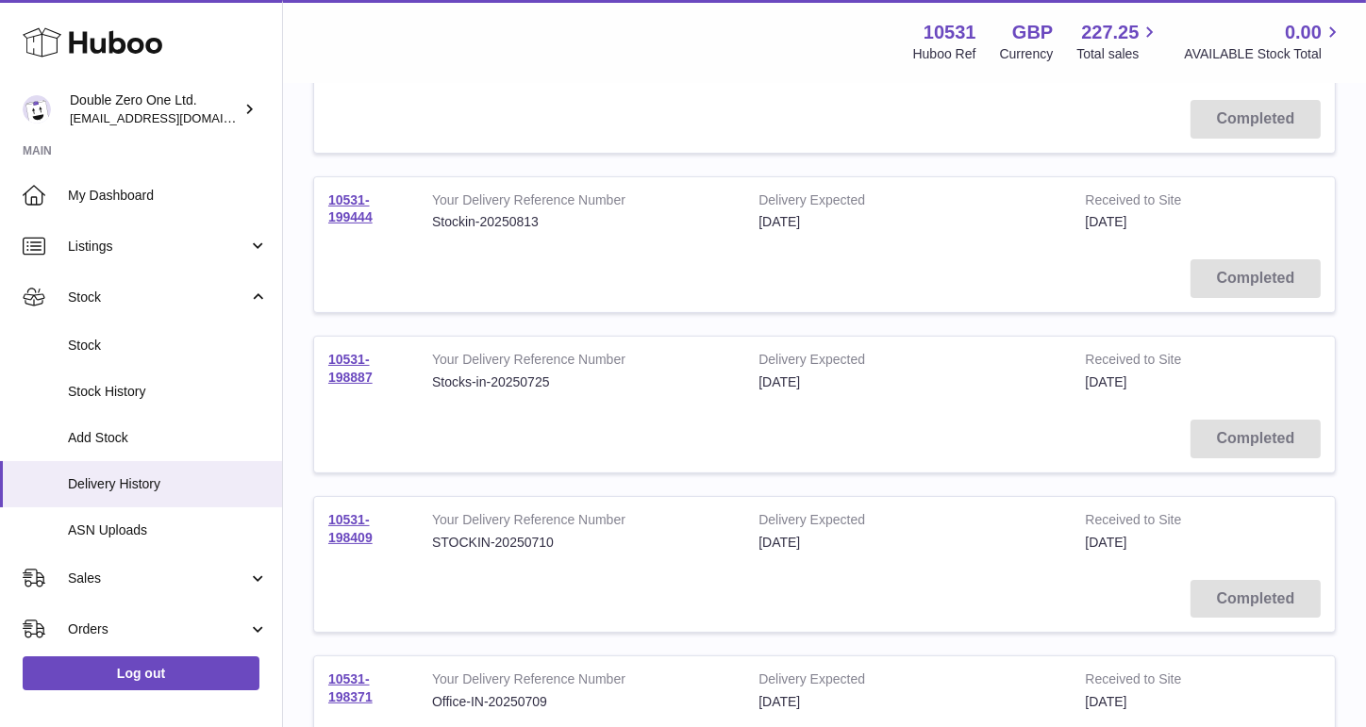
scroll to position [492, 0]
